Goal: Navigation & Orientation: Find specific page/section

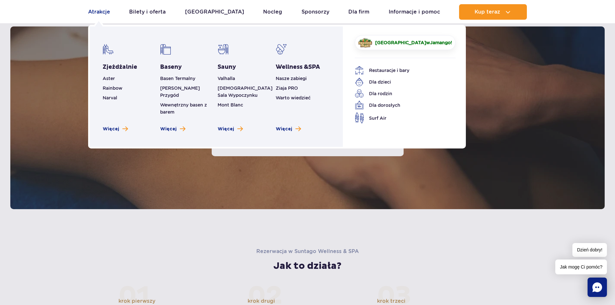
click at [106, 13] on link "Atrakcje" at bounding box center [99, 11] width 22 height 15
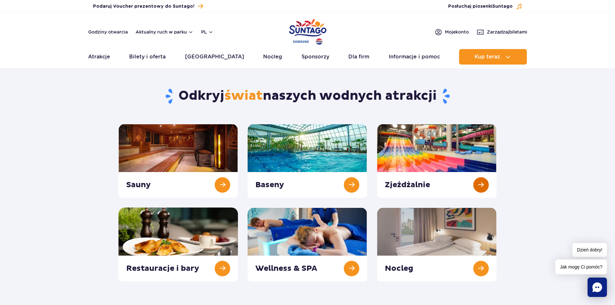
click at [445, 160] on link at bounding box center [436, 161] width 119 height 74
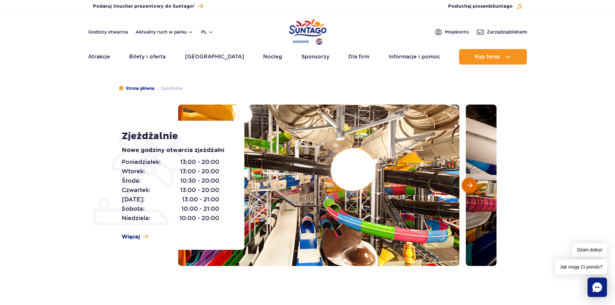
click at [470, 182] on span "Następny slajd" at bounding box center [469, 185] width 5 height 6
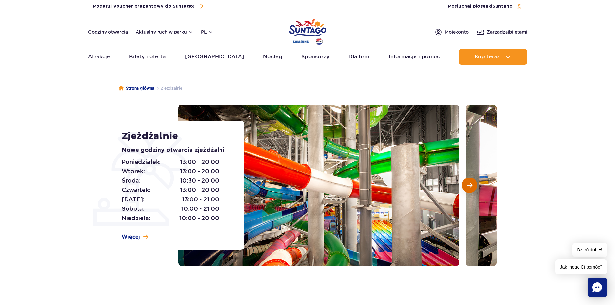
click at [470, 182] on span "Następny slajd" at bounding box center [469, 185] width 5 height 6
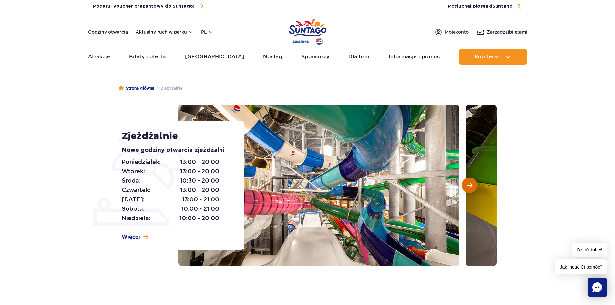
click at [470, 183] on span "Następny slajd" at bounding box center [469, 185] width 5 height 6
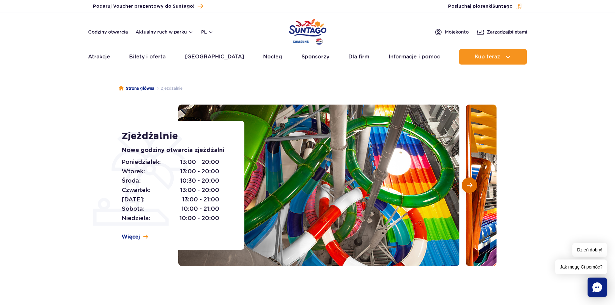
click at [470, 183] on span "Następny slajd" at bounding box center [469, 185] width 5 height 6
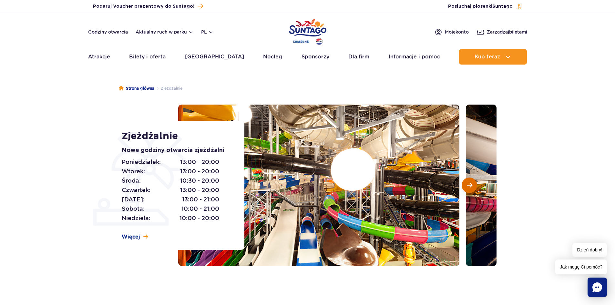
click at [470, 183] on span "Następny slajd" at bounding box center [469, 185] width 5 height 6
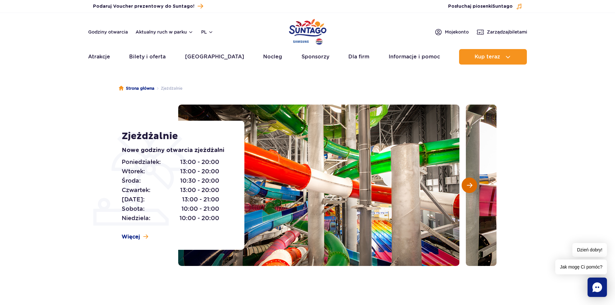
click at [470, 183] on span "Następny slajd" at bounding box center [469, 185] width 5 height 6
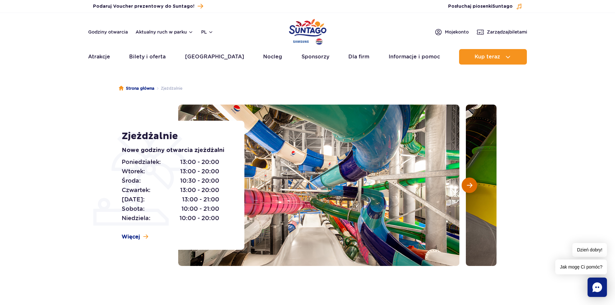
click at [470, 183] on span "Następny slajd" at bounding box center [469, 185] width 5 height 6
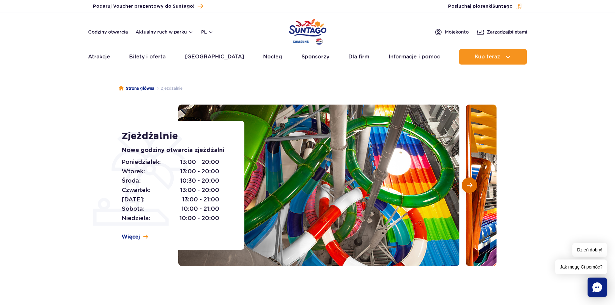
click at [470, 183] on span "Następny slajd" at bounding box center [469, 185] width 5 height 6
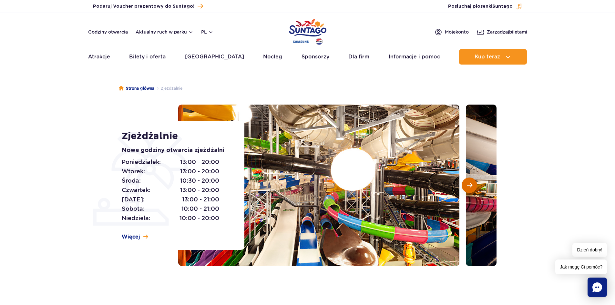
click at [470, 183] on span "Następny slajd" at bounding box center [469, 185] width 5 height 6
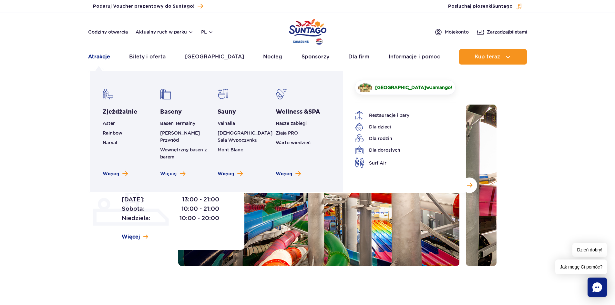
click at [106, 56] on link "Atrakcje" at bounding box center [99, 56] width 22 height 15
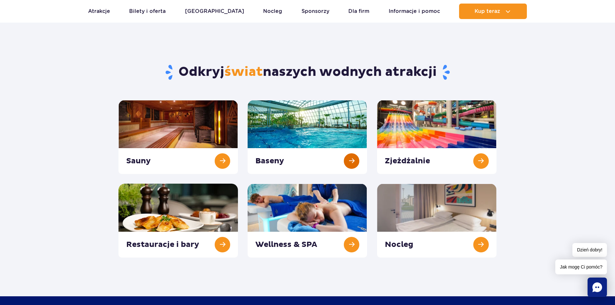
scroll to position [65, 0]
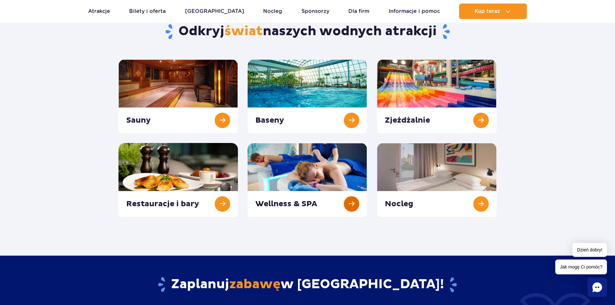
click at [289, 182] on link at bounding box center [307, 180] width 119 height 74
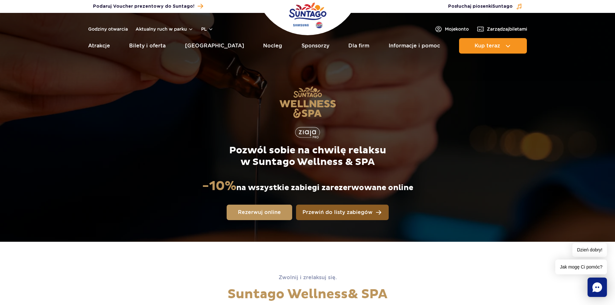
click at [337, 214] on span "Przewiń do listy zabiegów" at bounding box center [337, 212] width 70 height 5
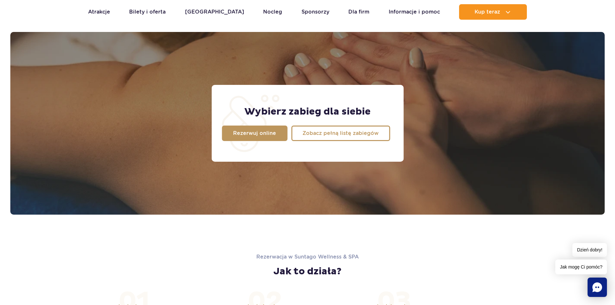
scroll to position [509, 0]
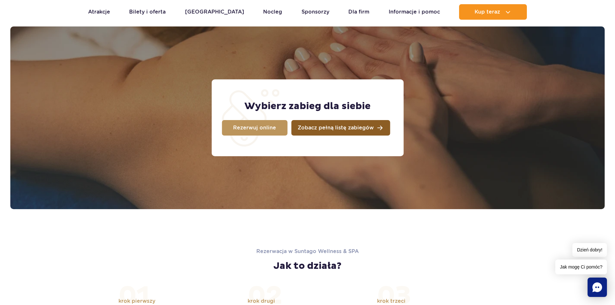
click at [334, 127] on span "Zobacz pełną listę zabiegów" at bounding box center [336, 127] width 76 height 5
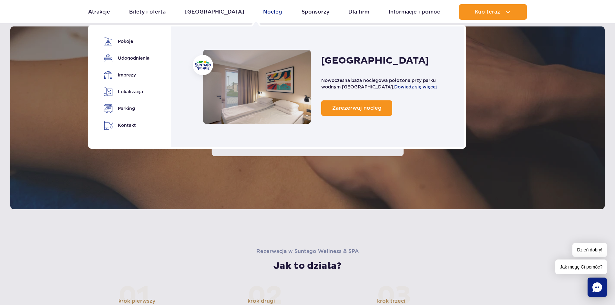
click at [263, 10] on link "Nocleg" at bounding box center [272, 11] width 19 height 15
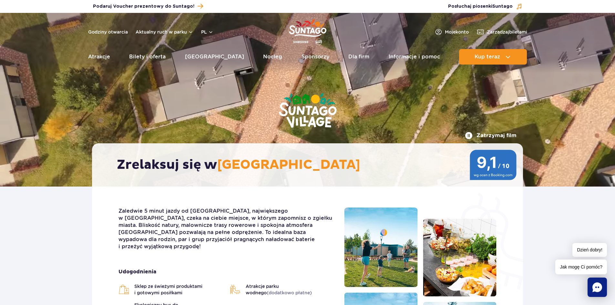
click at [504, 134] on button "Zatrzymaj film" at bounding box center [491, 136] width 52 height 8
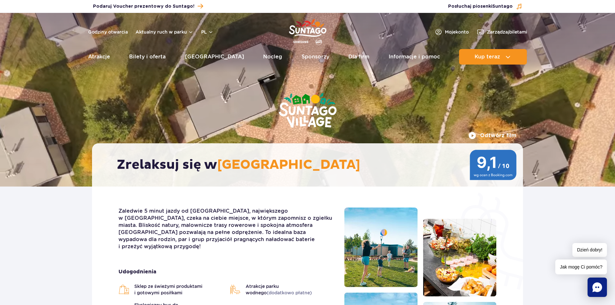
click at [504, 134] on button "Odtwórz film" at bounding box center [492, 136] width 48 height 8
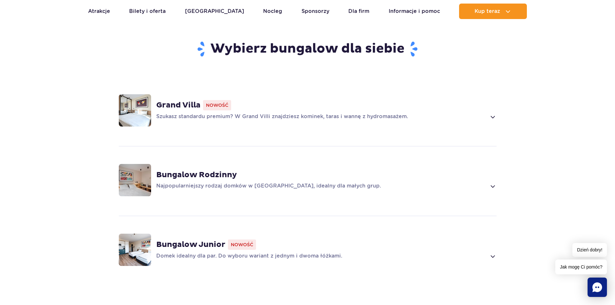
scroll to position [452, 0]
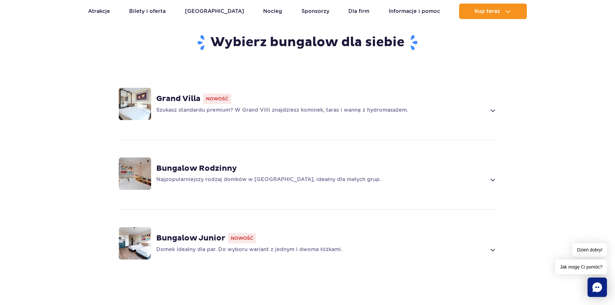
click at [143, 164] on img at bounding box center [135, 174] width 32 height 32
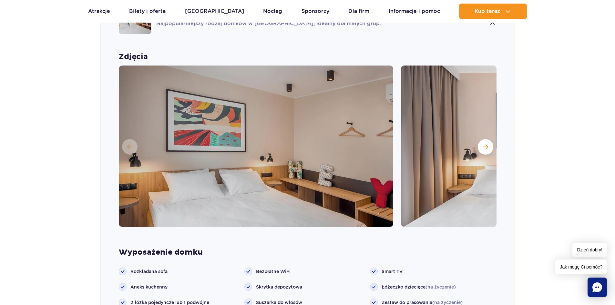
scroll to position [616, 0]
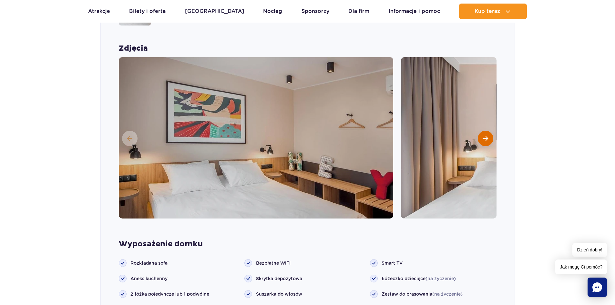
click at [486, 136] on span "Następny slajd" at bounding box center [485, 139] width 5 height 6
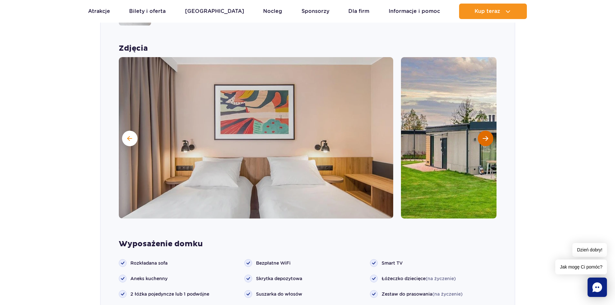
click at [486, 136] on span "Następny slajd" at bounding box center [485, 139] width 5 height 6
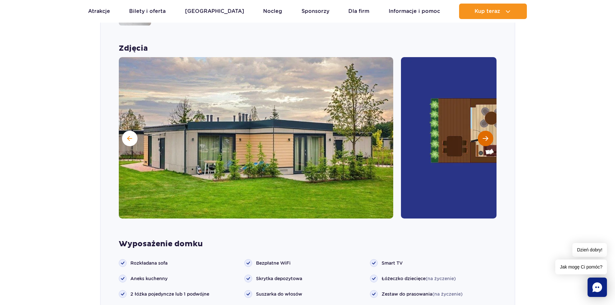
click at [486, 136] on span "Następny slajd" at bounding box center [485, 139] width 5 height 6
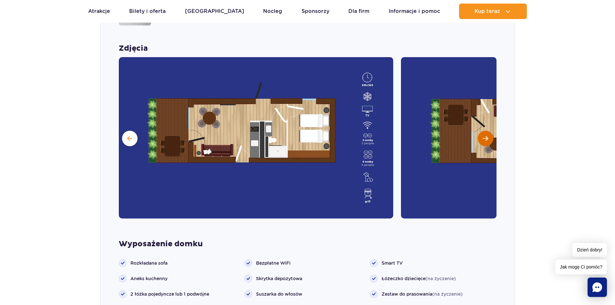
click at [486, 136] on span "Następny slajd" at bounding box center [485, 139] width 5 height 6
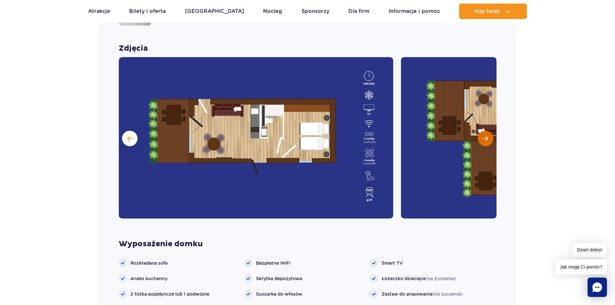
click at [486, 136] on span "Następny slajd" at bounding box center [485, 139] width 5 height 6
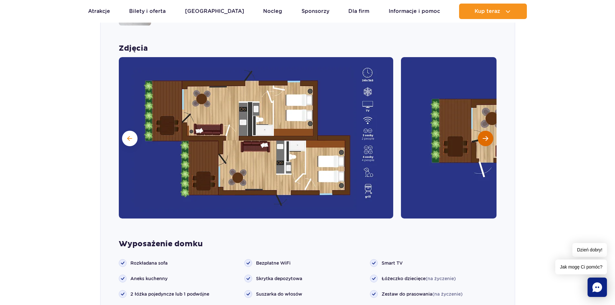
click at [486, 136] on span "Następny slajd" at bounding box center [485, 139] width 5 height 6
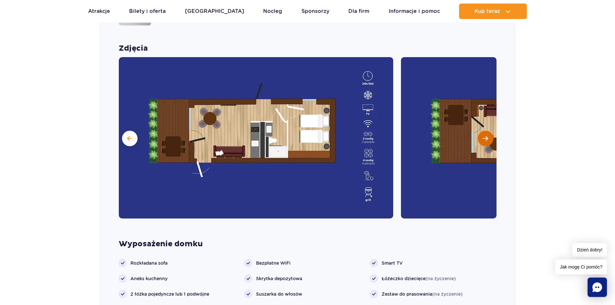
click at [486, 136] on span "Następny slajd" at bounding box center [485, 139] width 5 height 6
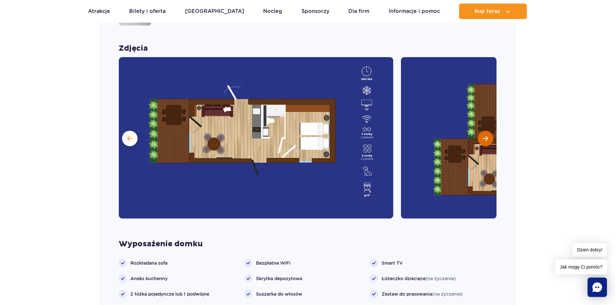
click at [486, 136] on span "Następny slajd" at bounding box center [485, 139] width 5 height 6
